Goal: Information Seeking & Learning: Learn about a topic

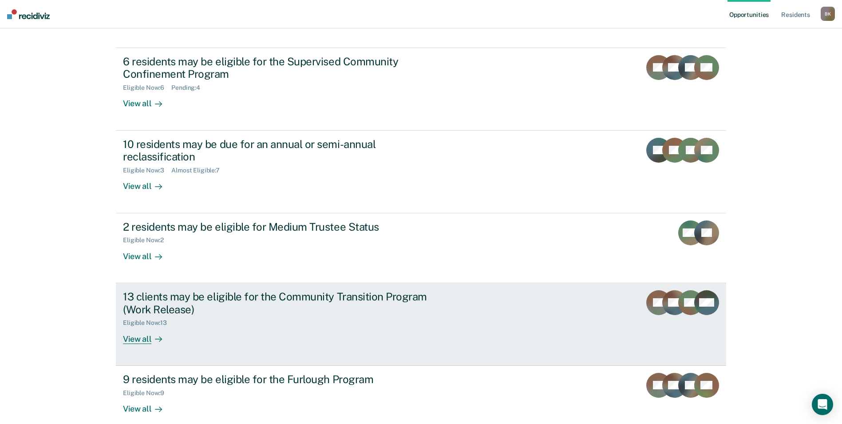
scroll to position [114, 0]
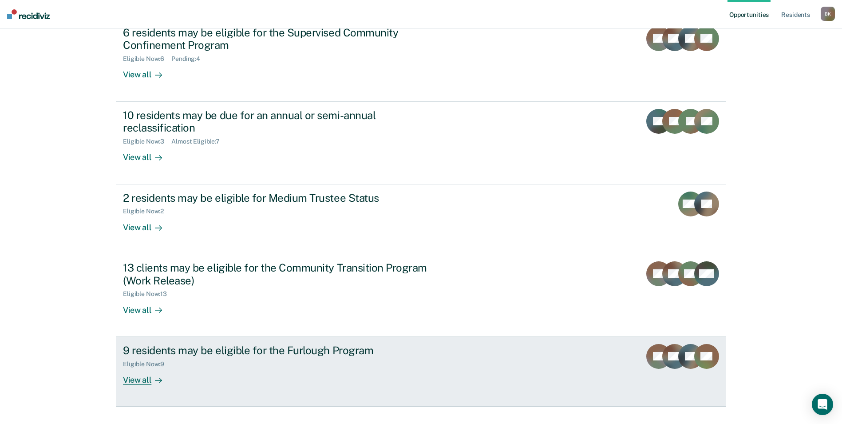
click at [248, 357] on div "Eligible Now : 9" at bounding box center [279, 362] width 312 height 11
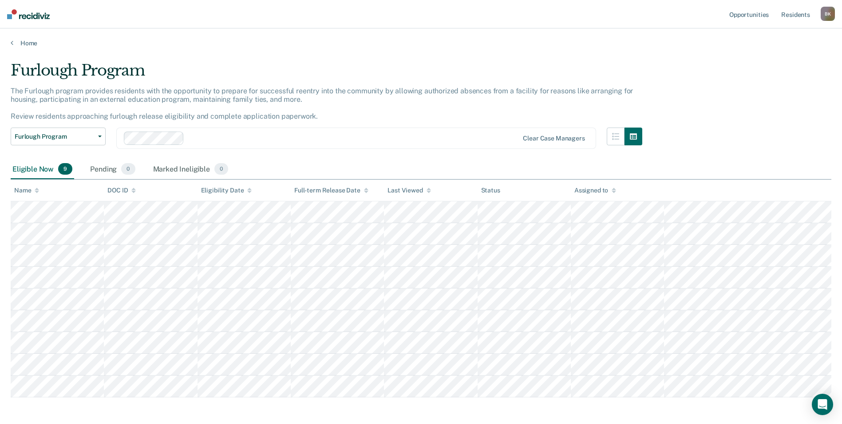
click at [43, 175] on div "Eligible Now 9" at bounding box center [43, 169] width 64 height 20
click at [90, 136] on span "Furlough Program" at bounding box center [55, 137] width 80 height 8
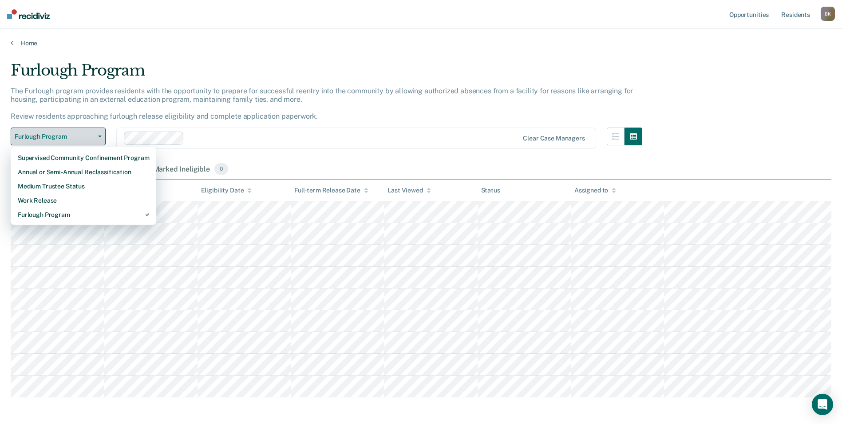
click at [87, 141] on button "Furlough Program" at bounding box center [58, 136] width 95 height 18
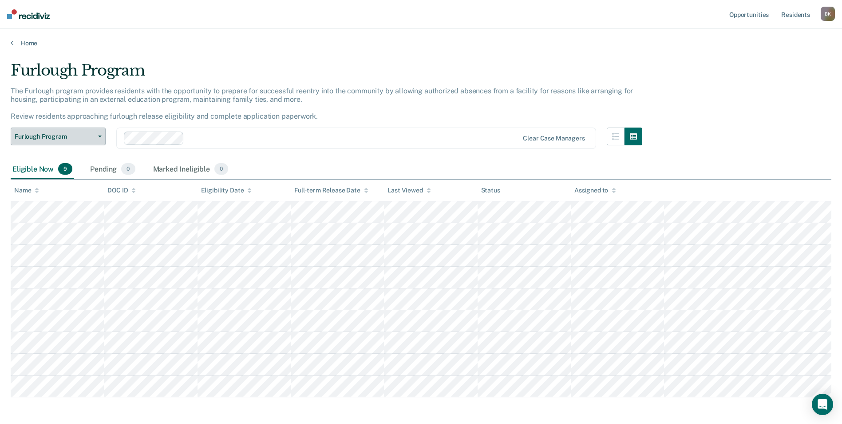
click at [87, 141] on button "Furlough Program" at bounding box center [58, 136] width 95 height 18
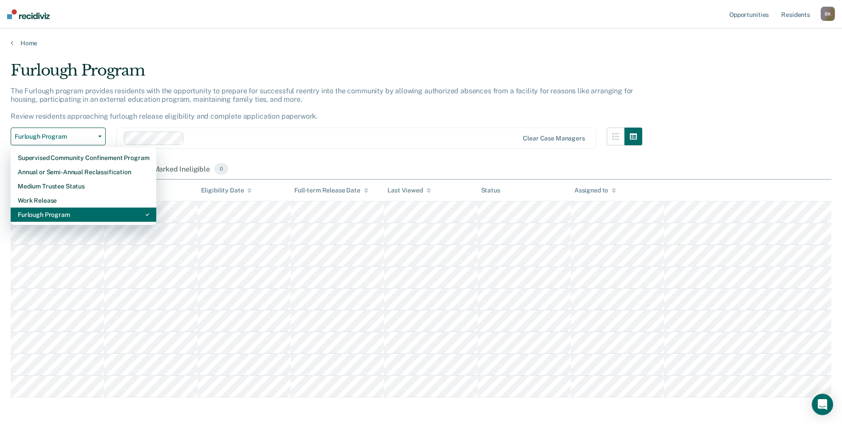
click at [65, 211] on div "Furlough Program" at bounding box center [83, 214] width 131 height 14
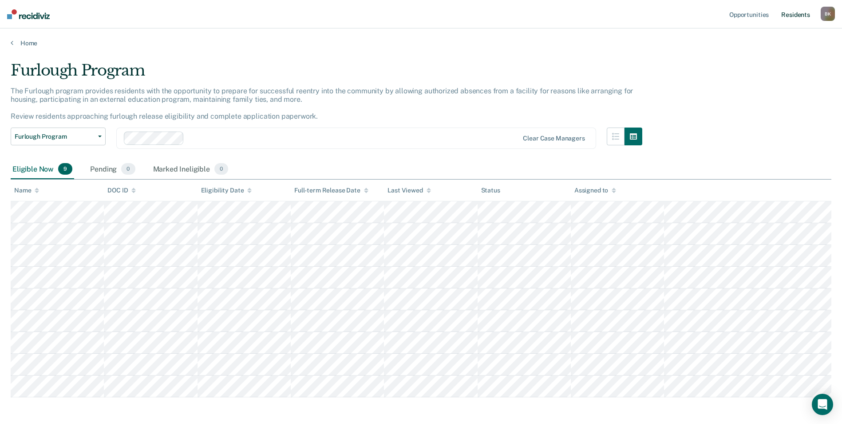
click at [787, 15] on link "Resident s" at bounding box center [796, 14] width 32 height 28
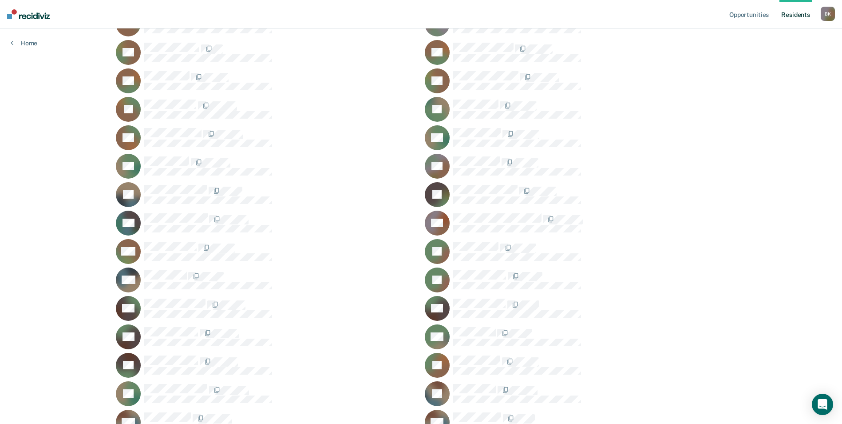
scroll to position [355, 0]
